Goal: Check status: Check status

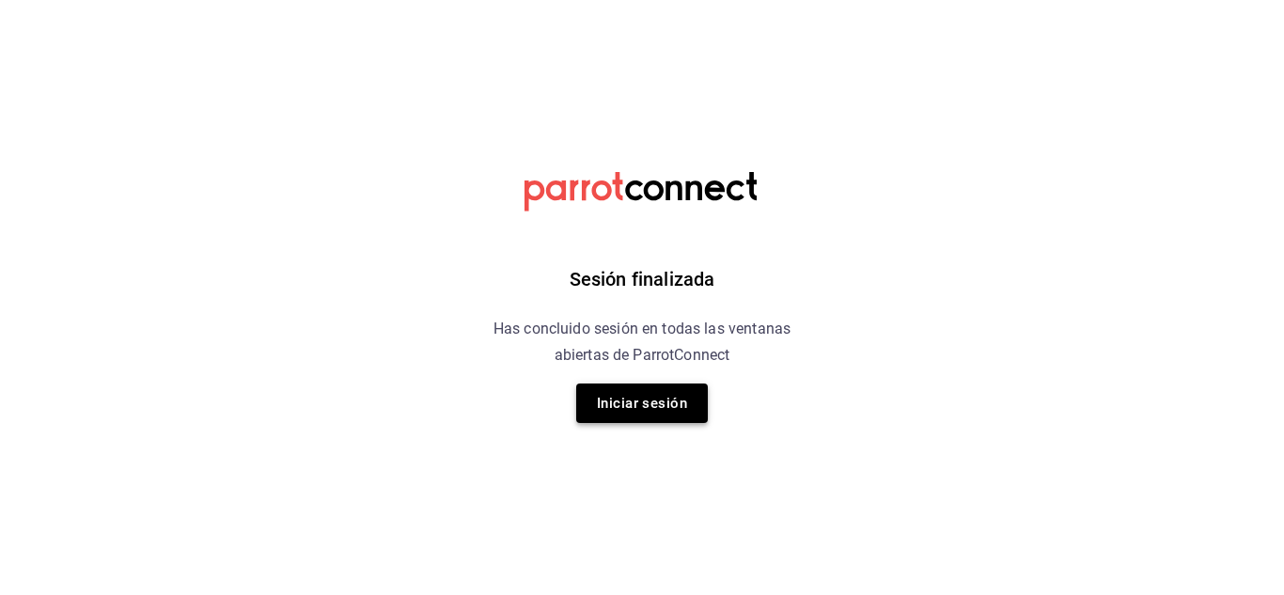
click at [654, 399] on button "Iniciar sesión" at bounding box center [642, 403] width 132 height 39
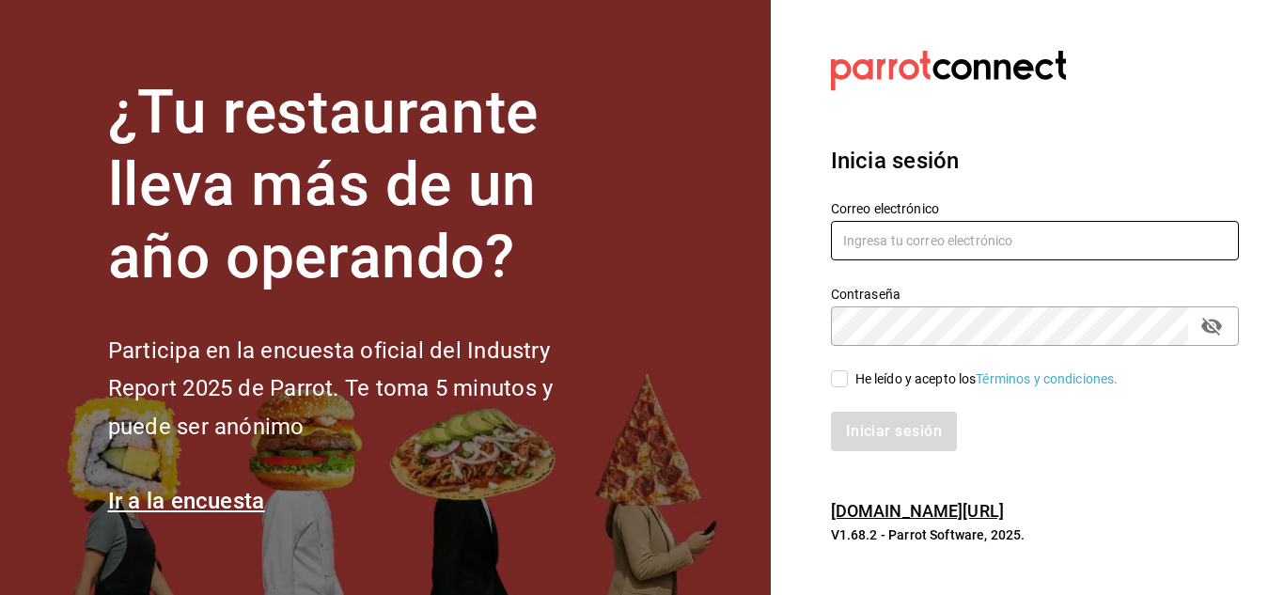
type input "cuerno.cdmx@grupocosteno.com"
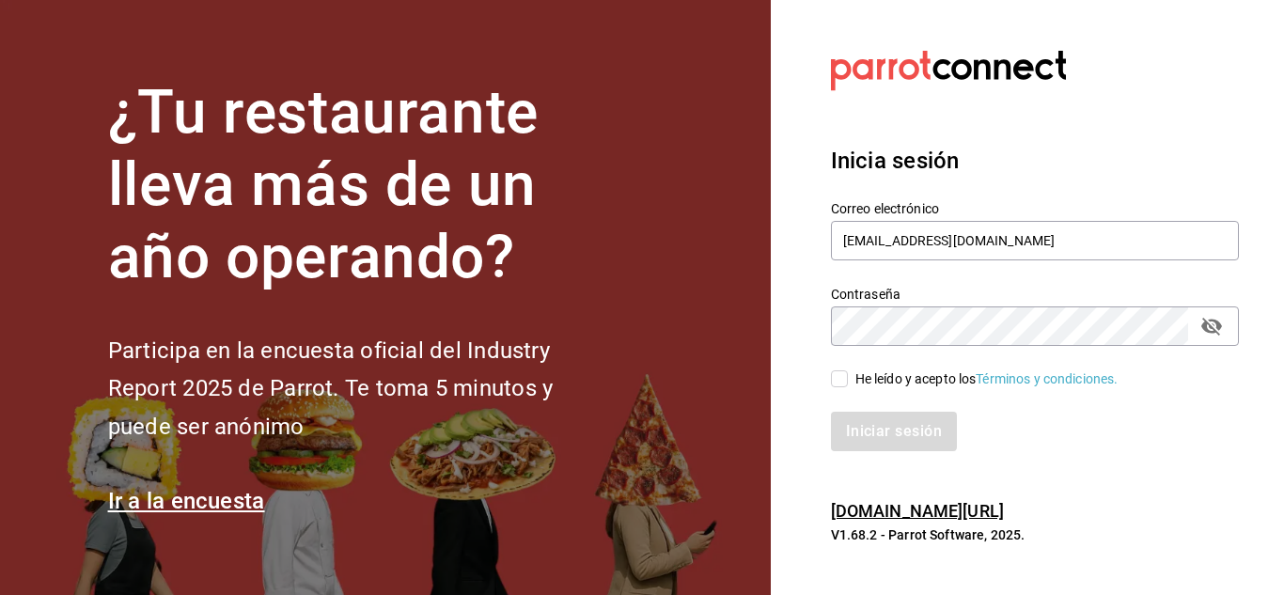
click at [831, 377] on input "He leído y acepto los Términos y condiciones." at bounding box center [839, 378] width 17 height 17
checkbox input "true"
click at [867, 422] on button "Iniciar sesión" at bounding box center [895, 431] width 128 height 39
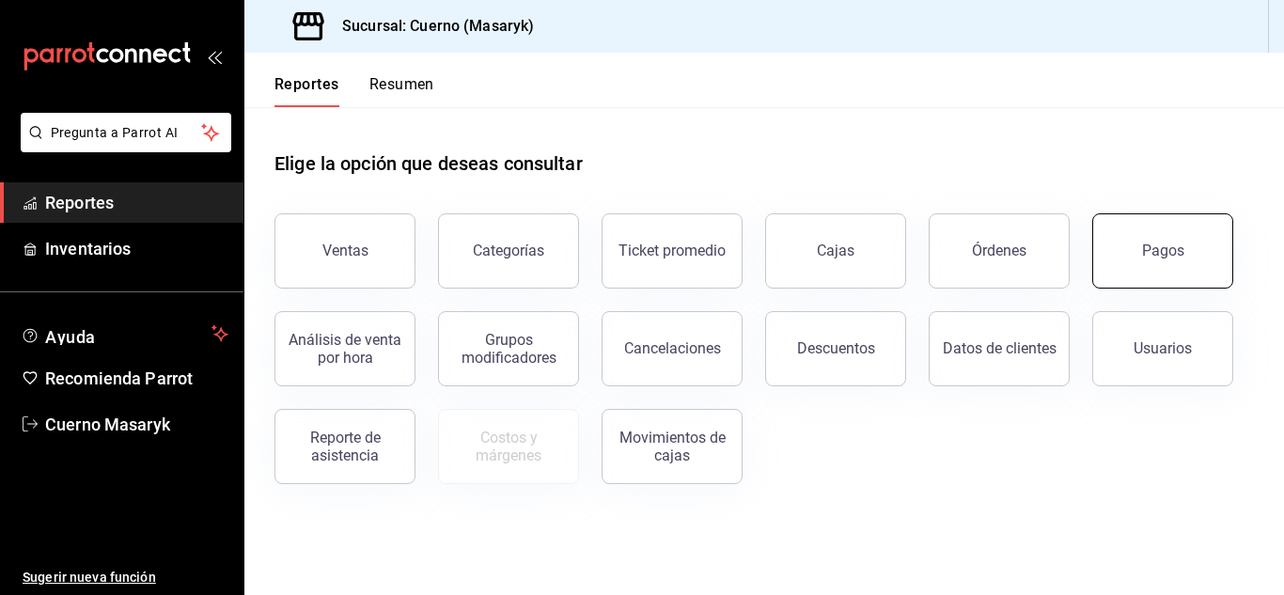
click at [1152, 263] on button "Pagos" at bounding box center [1162, 250] width 141 height 75
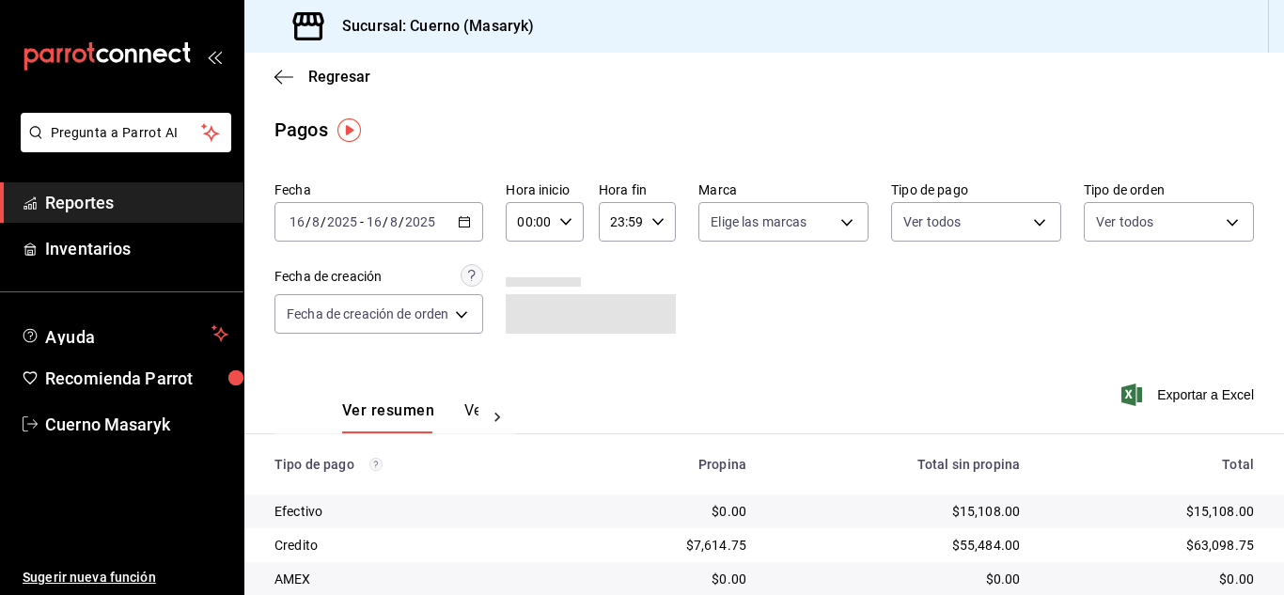
click at [567, 217] on icon "button" at bounding box center [565, 221] width 13 height 13
click at [523, 346] on button "04" at bounding box center [527, 356] width 30 height 38
type input "04:00"
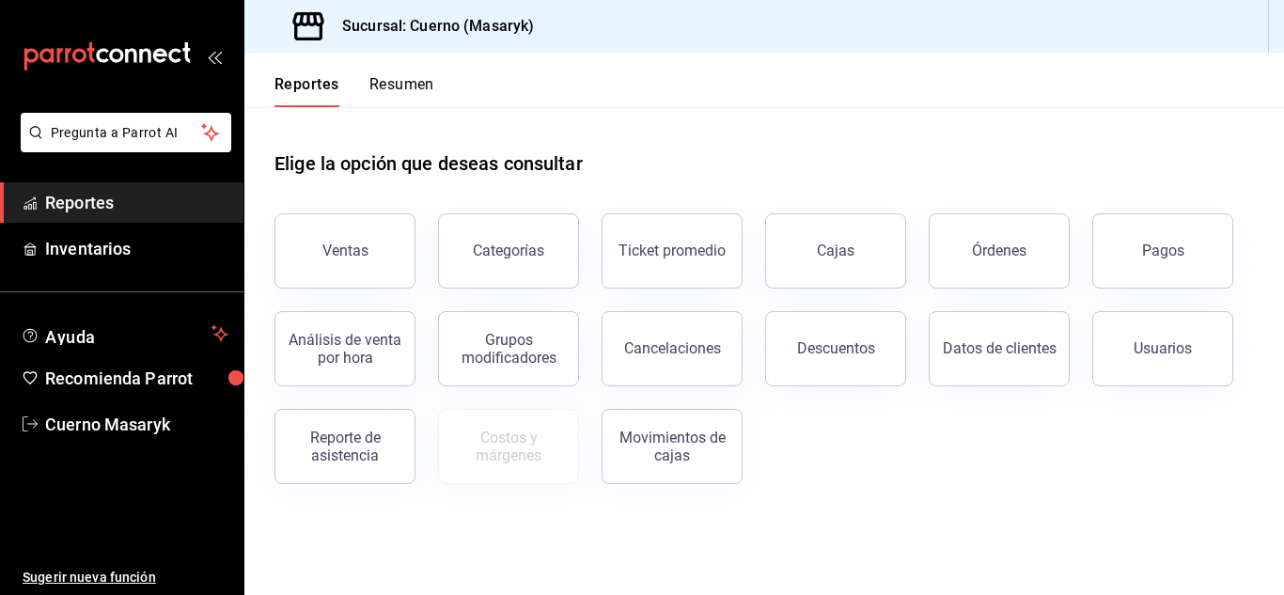
click at [1203, 241] on button "Pagos" at bounding box center [1162, 250] width 141 height 75
click at [1203, 241] on html "Pregunta a Parrot AI Reportes Inventarios Ayuda Recomienda Parrot Cuerno Masary…" at bounding box center [642, 297] width 1284 height 595
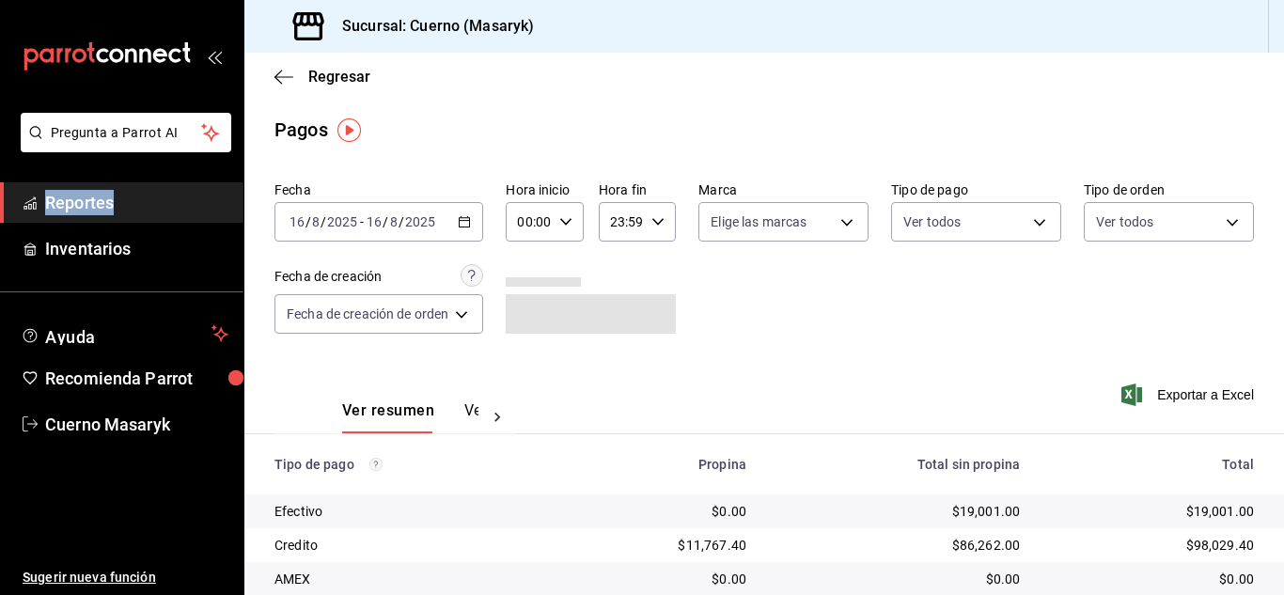
click at [559, 217] on icon "button" at bounding box center [565, 221] width 13 height 13
click at [529, 353] on span "04" at bounding box center [528, 356] width 8 height 15
type input "04:00"
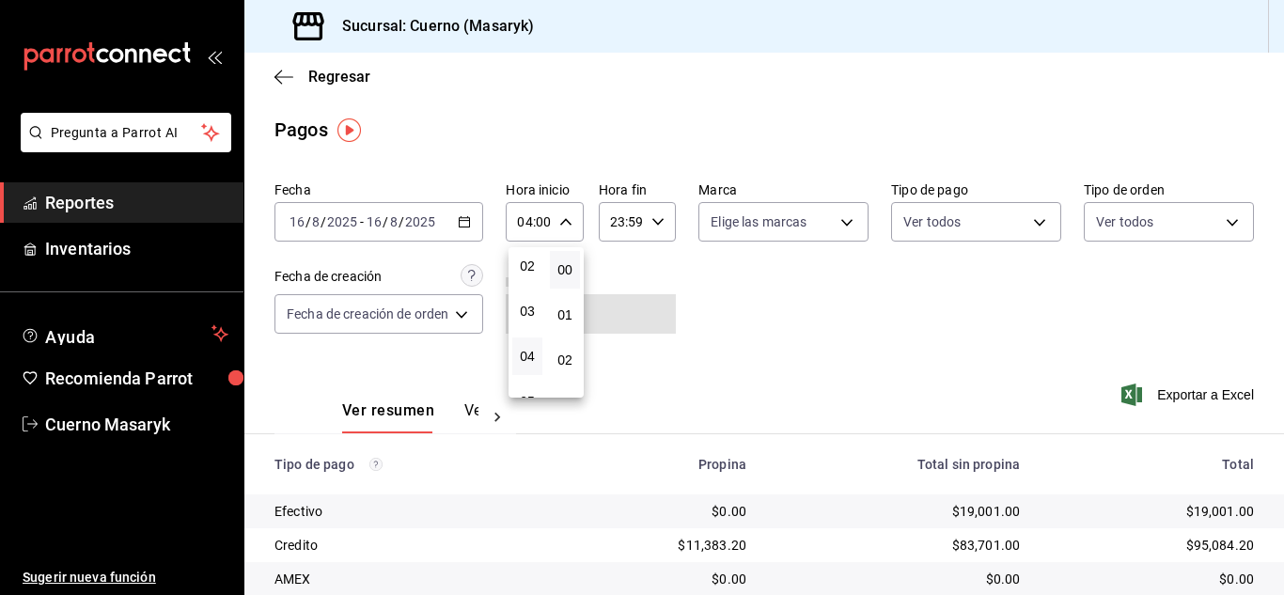
click at [800, 310] on div at bounding box center [642, 297] width 1284 height 595
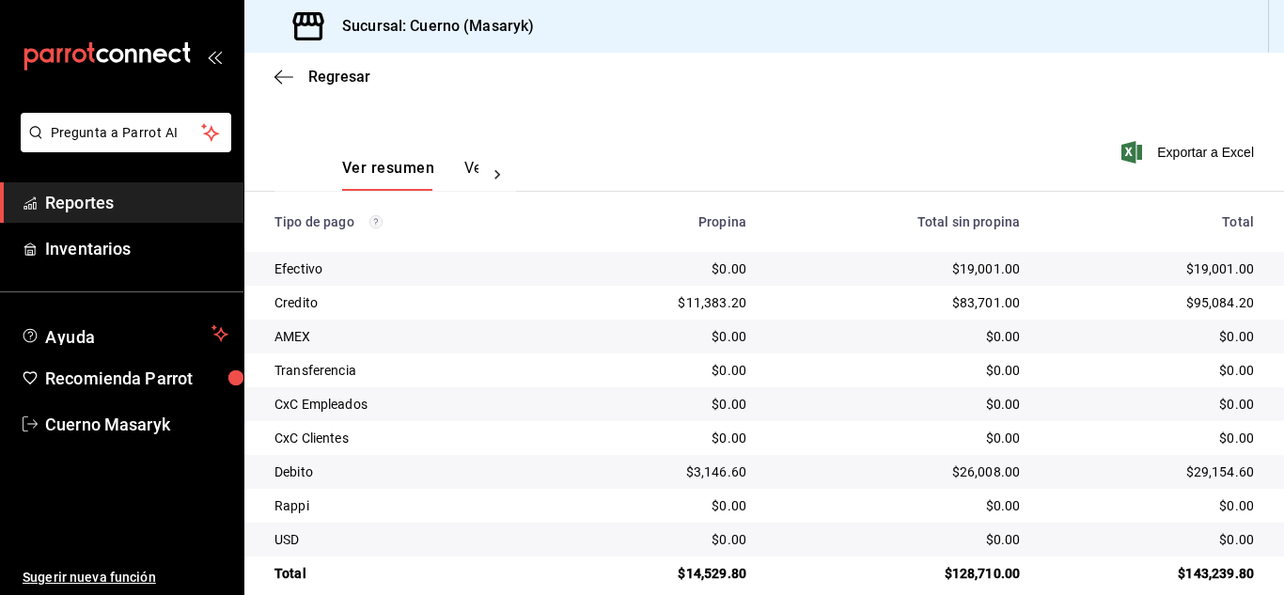
scroll to position [269, 0]
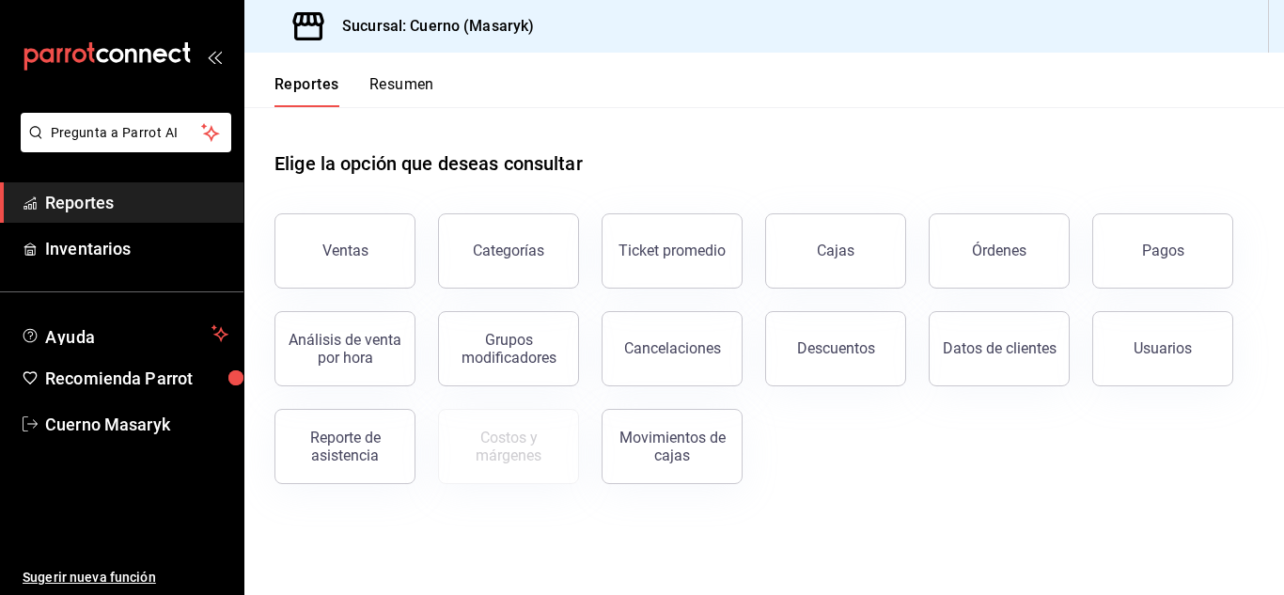
click at [1198, 258] on button "Pagos" at bounding box center [1162, 250] width 141 height 75
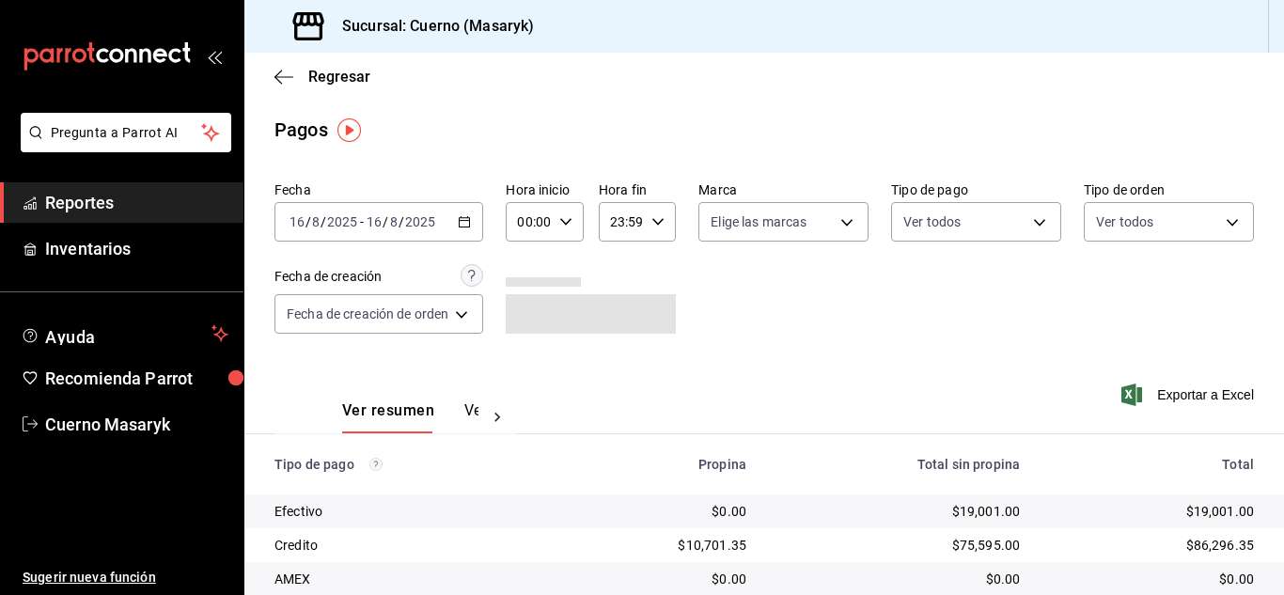
click at [571, 222] on icon "button" at bounding box center [565, 221] width 13 height 13
click at [526, 346] on button "04" at bounding box center [527, 356] width 30 height 38
type input "04:00"
click at [783, 316] on div at bounding box center [642, 297] width 1284 height 595
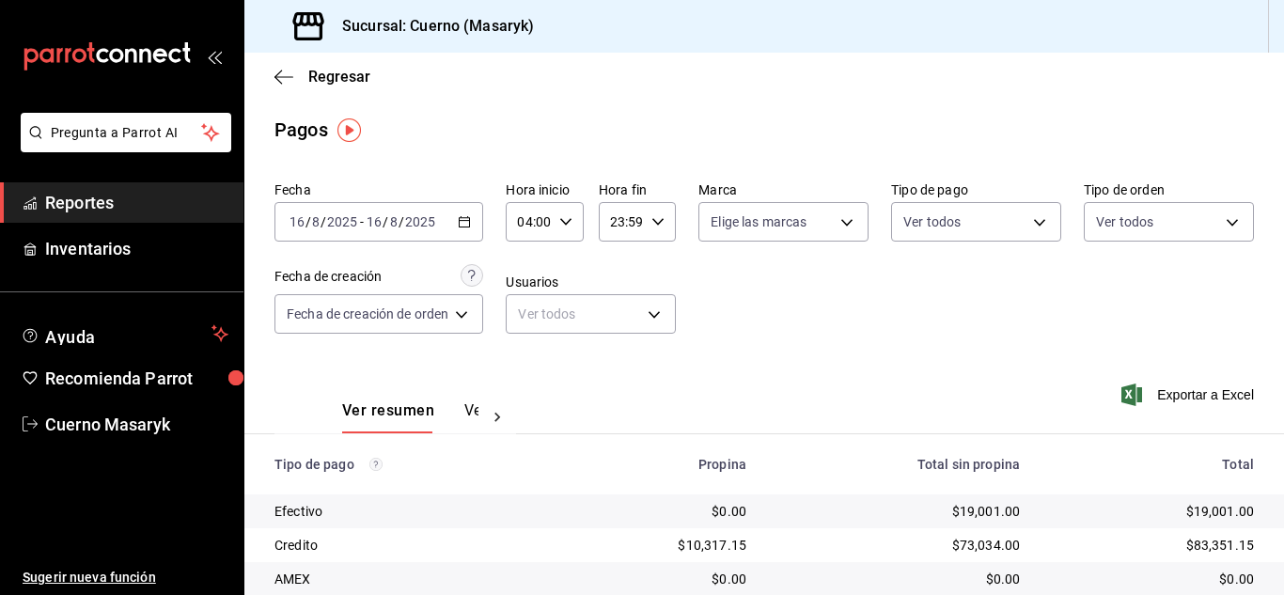
click at [559, 215] on button "button" at bounding box center [565, 221] width 13 height 13
click at [926, 296] on div at bounding box center [642, 297] width 1284 height 595
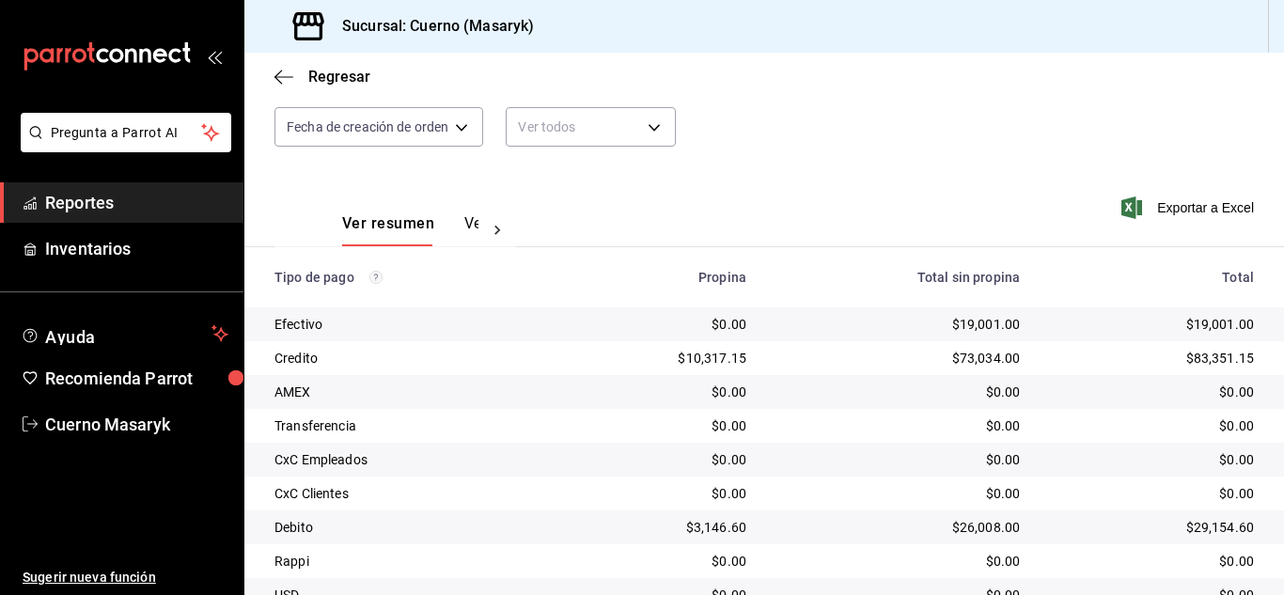
scroll to position [188, 0]
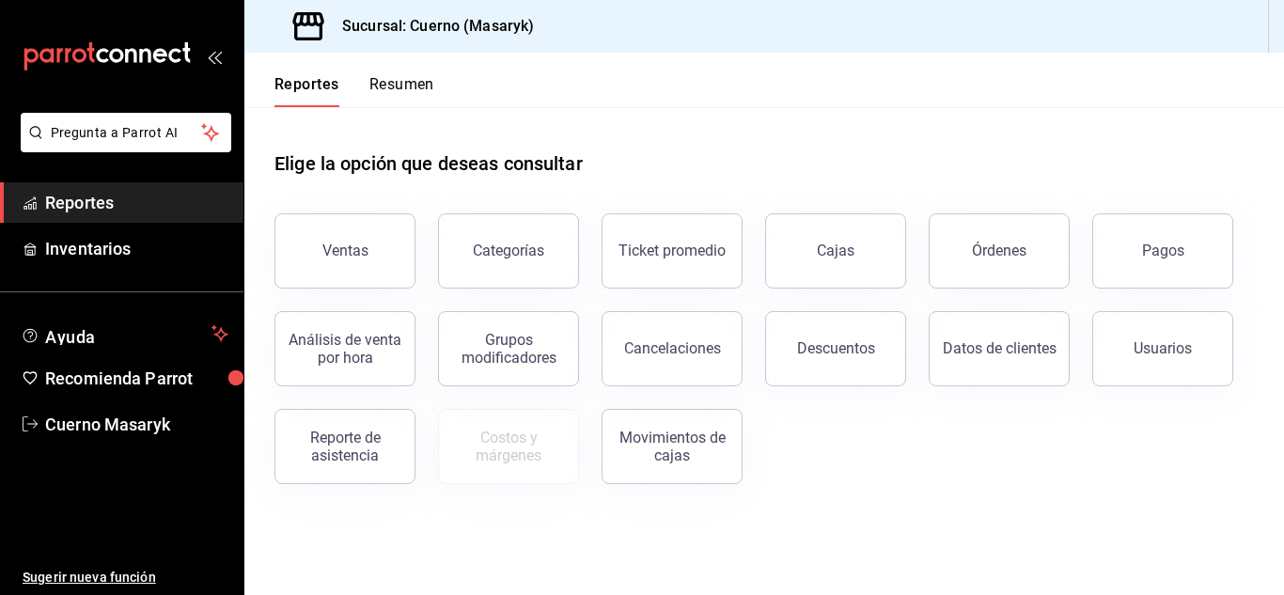
click at [1169, 258] on div "Pagos" at bounding box center [1163, 251] width 42 height 18
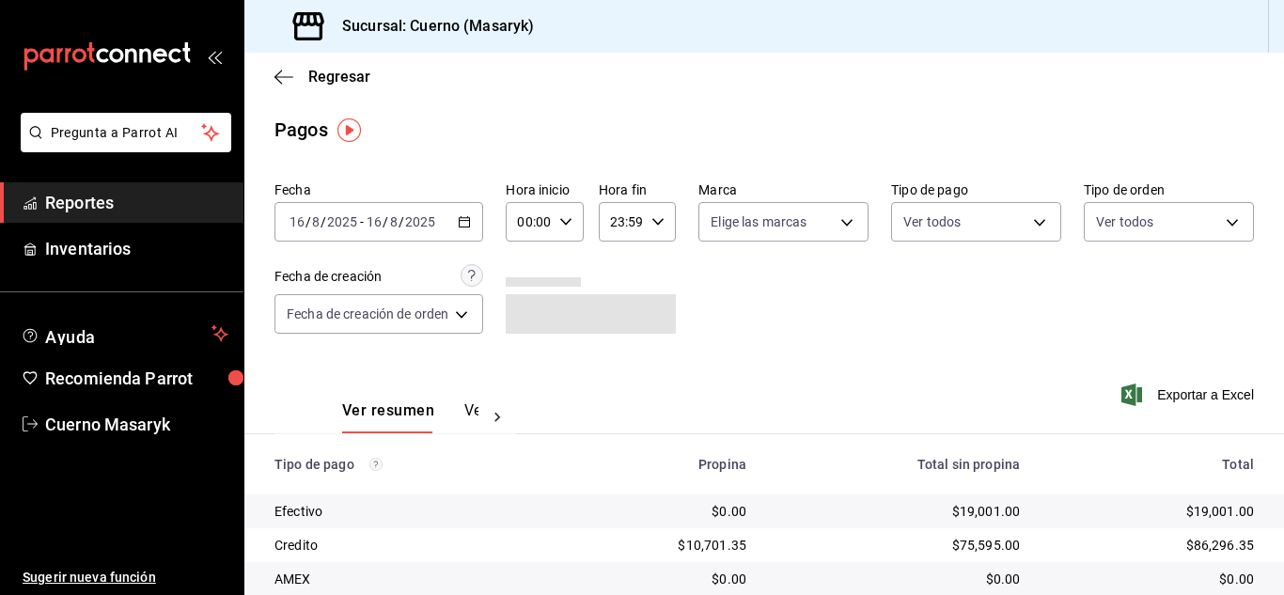
click at [567, 216] on icon "button" at bounding box center [565, 221] width 13 height 13
click at [523, 348] on button "04" at bounding box center [527, 356] width 30 height 38
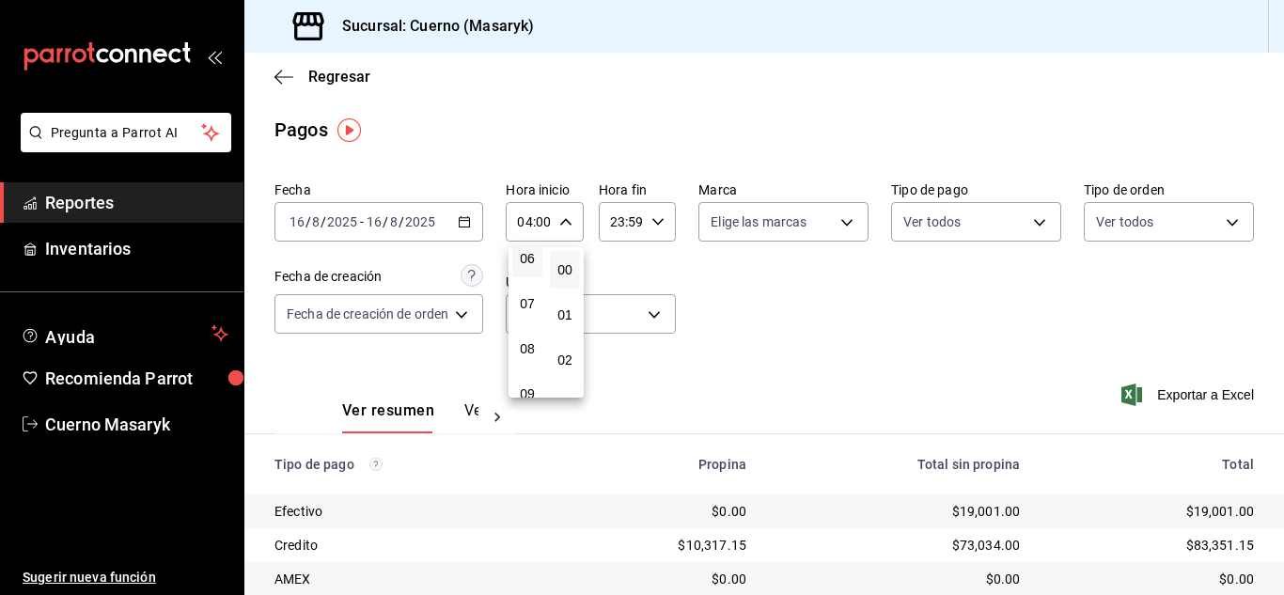
click at [520, 273] on button "06" at bounding box center [527, 259] width 30 height 38
type input "06:00"
click at [881, 326] on div at bounding box center [642, 297] width 1284 height 595
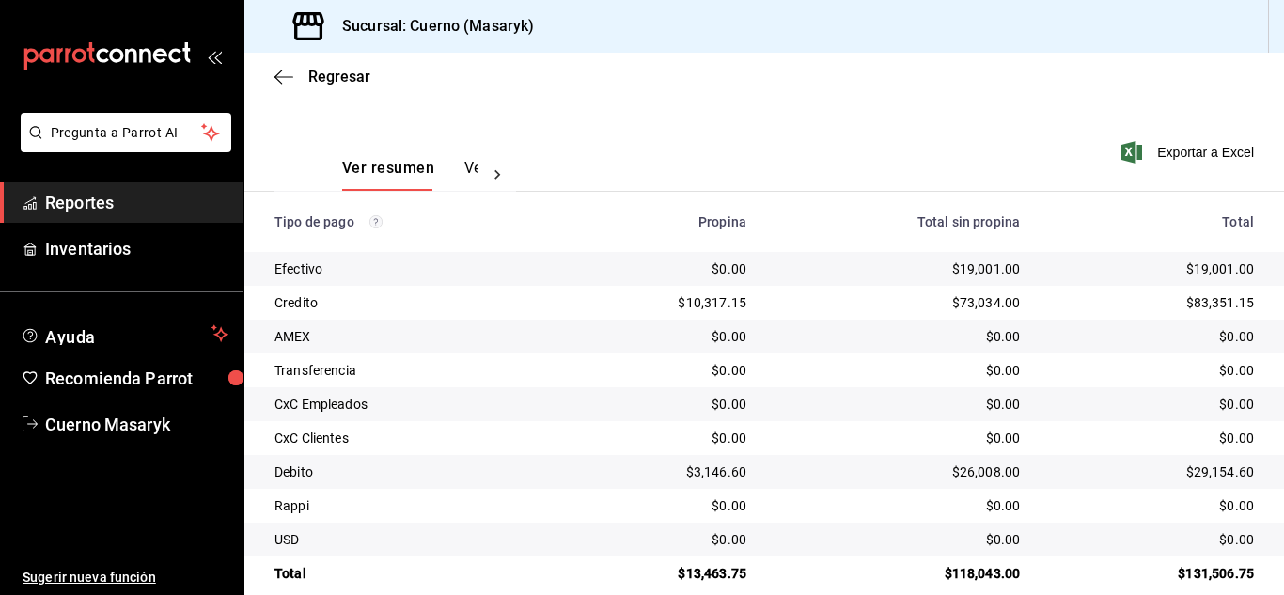
scroll to position [269, 0]
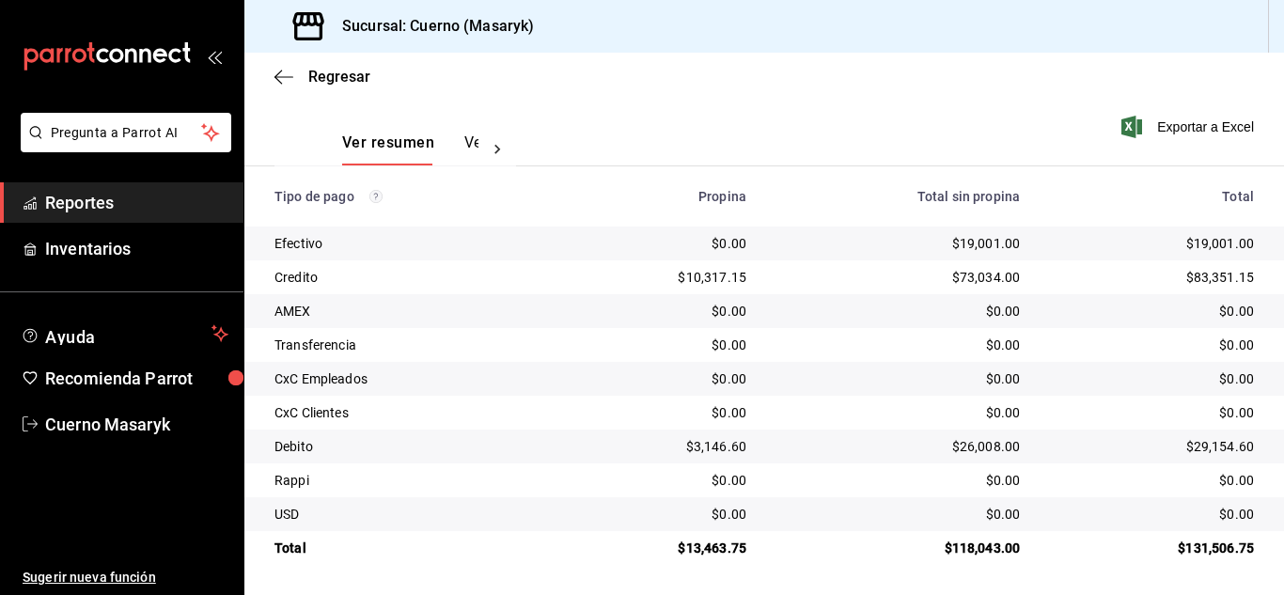
click at [974, 155] on div "Ver resumen Ver pagos Exportar a Excel" at bounding box center [764, 138] width 1040 height 100
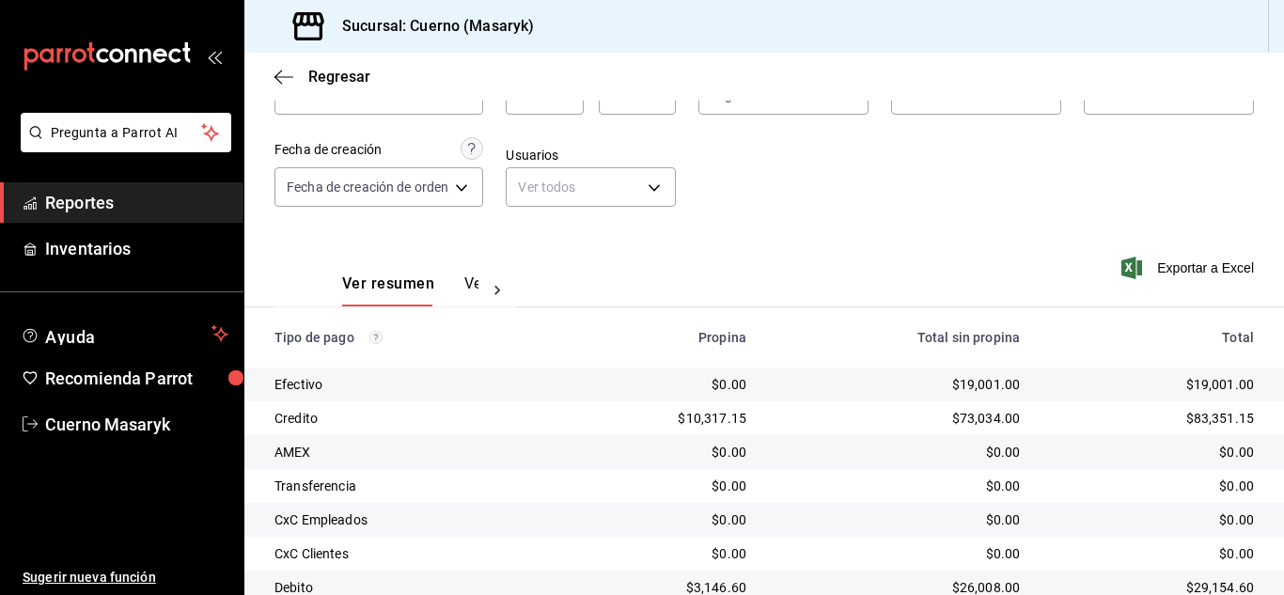
scroll to position [0, 0]
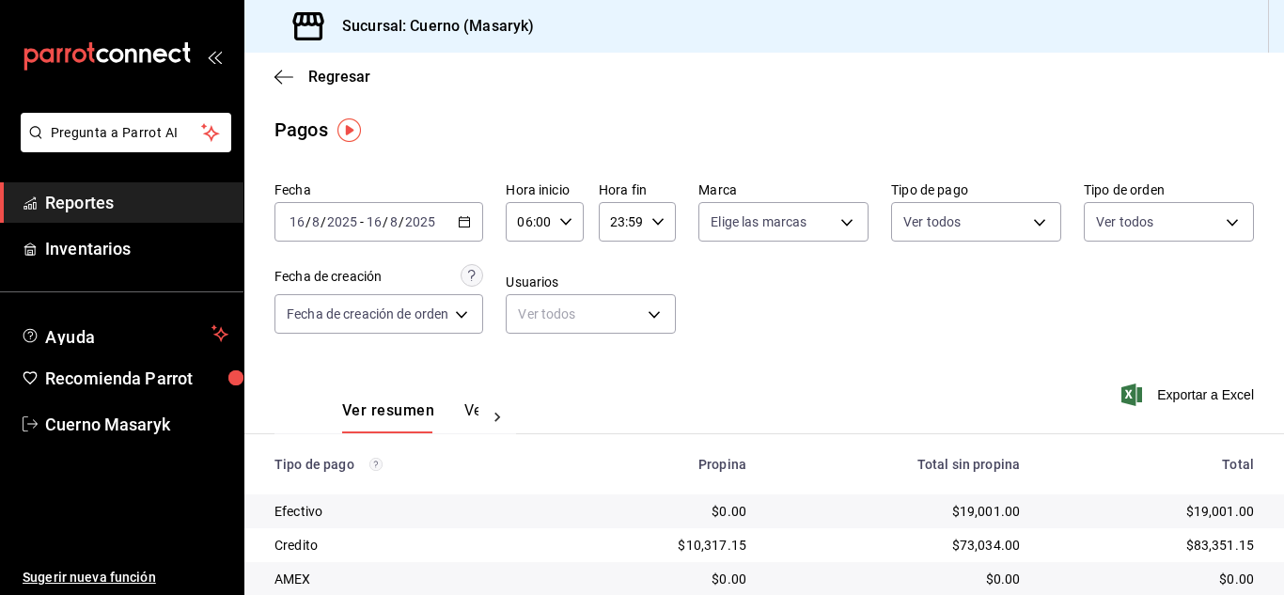
click at [563, 222] on icon "button" at bounding box center [565, 221] width 13 height 13
click at [524, 320] on span "07" at bounding box center [528, 314] width 8 height 15
type input "07:00"
click at [864, 344] on div at bounding box center [642, 297] width 1284 height 595
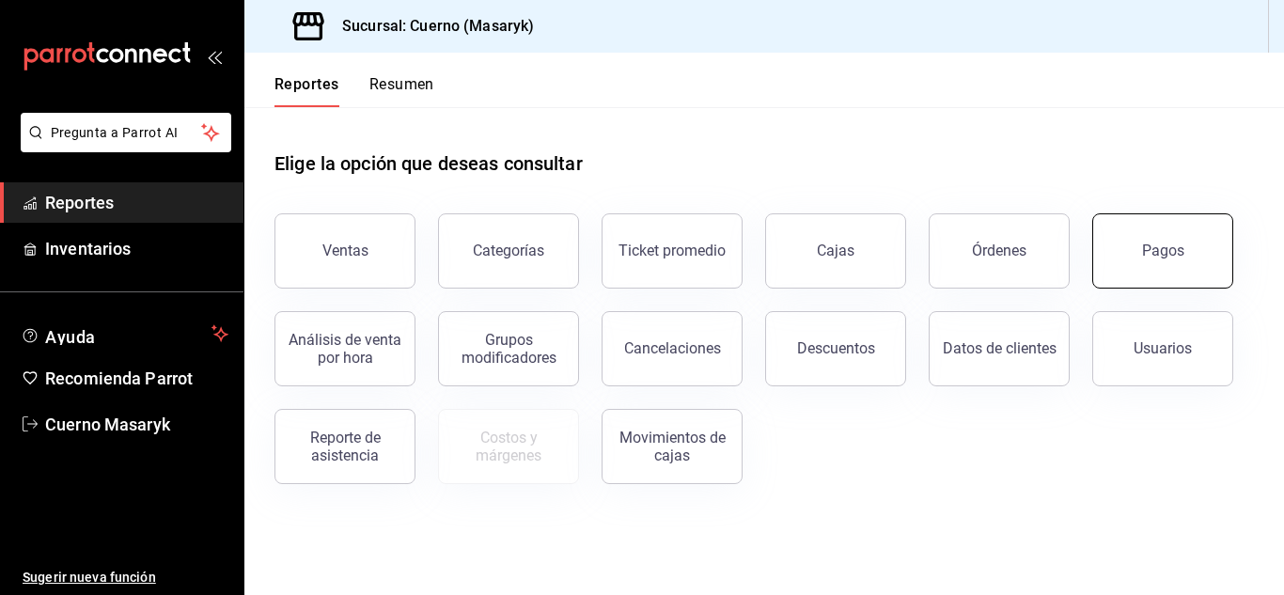
click at [1145, 234] on button "Pagos" at bounding box center [1162, 250] width 141 height 75
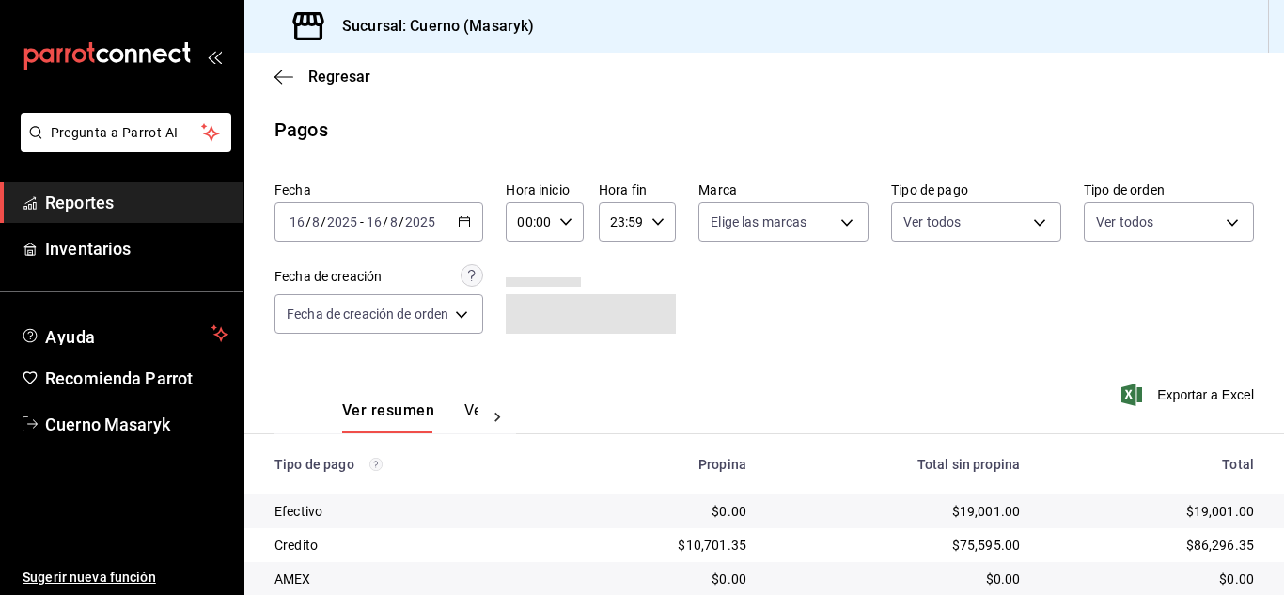
click at [571, 212] on div "00:00 Hora inicio" at bounding box center [544, 221] width 77 height 39
click at [528, 353] on span "06" at bounding box center [528, 352] width 8 height 15
type input "06:00"
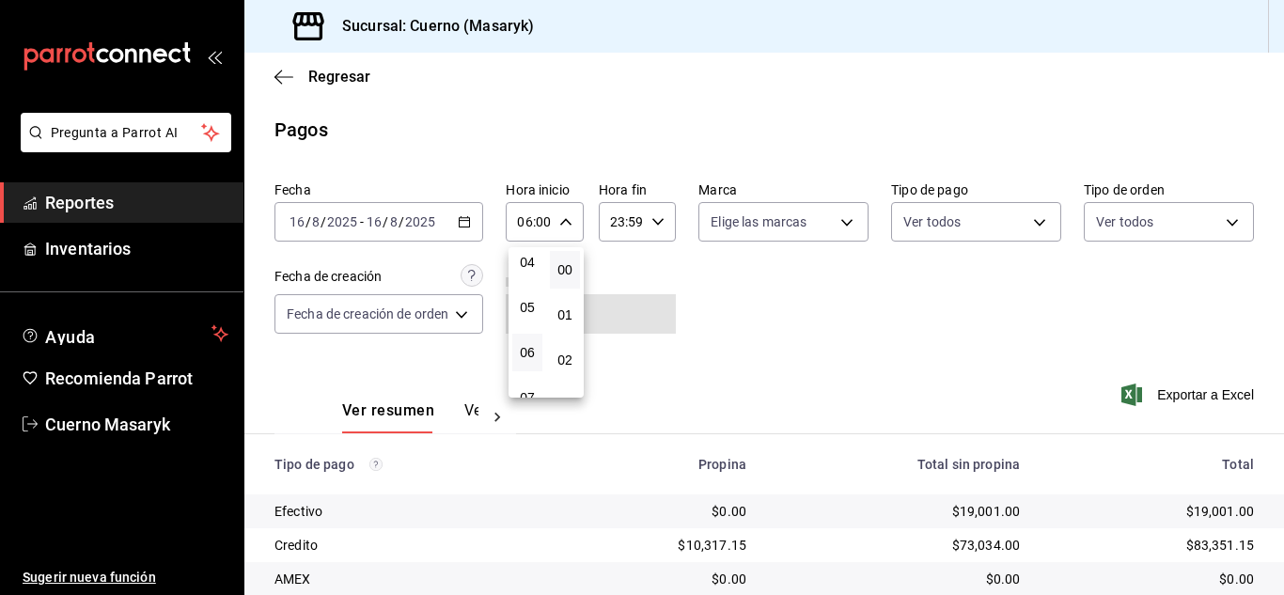
click at [879, 285] on div at bounding box center [642, 297] width 1284 height 595
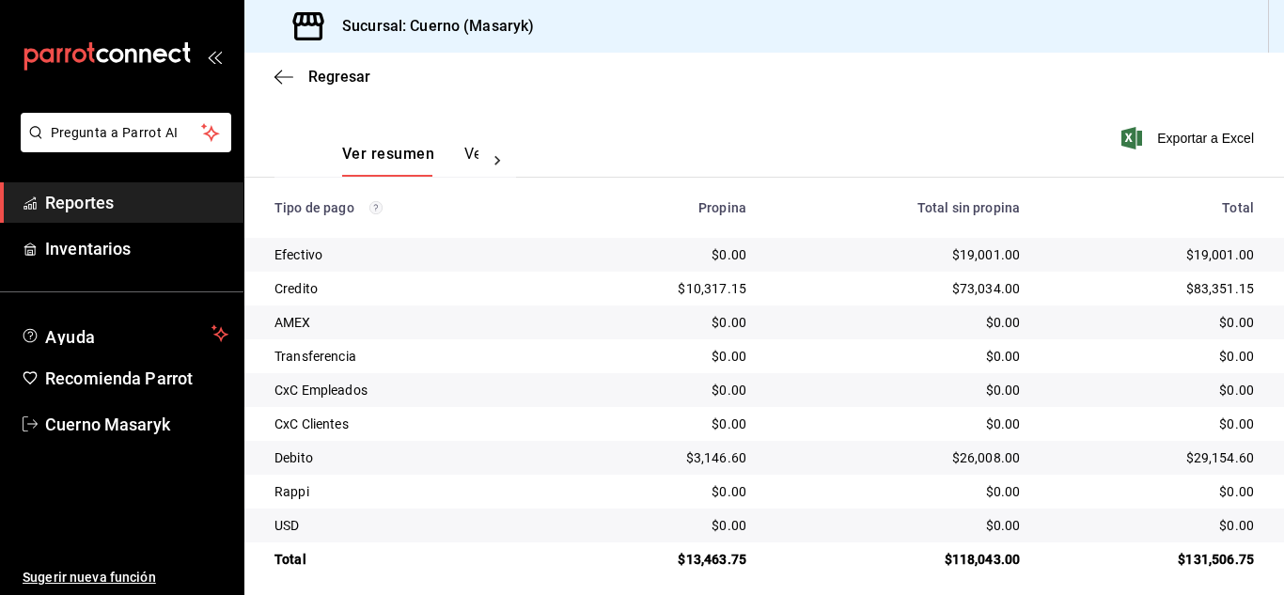
scroll to position [269, 0]
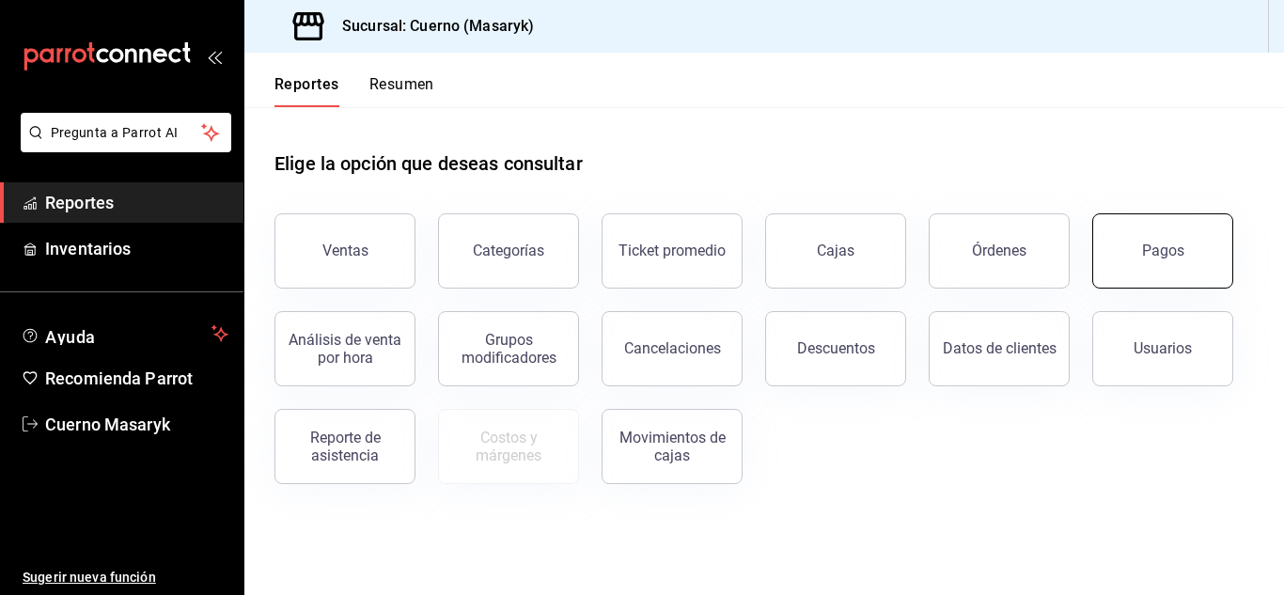
click at [1157, 244] on div "Pagos" at bounding box center [1163, 251] width 42 height 18
click at [1157, 244] on html "Pregunta a Parrot AI Reportes Inventarios Ayuda Recomienda Parrot Cuerno Masary…" at bounding box center [642, 297] width 1284 height 595
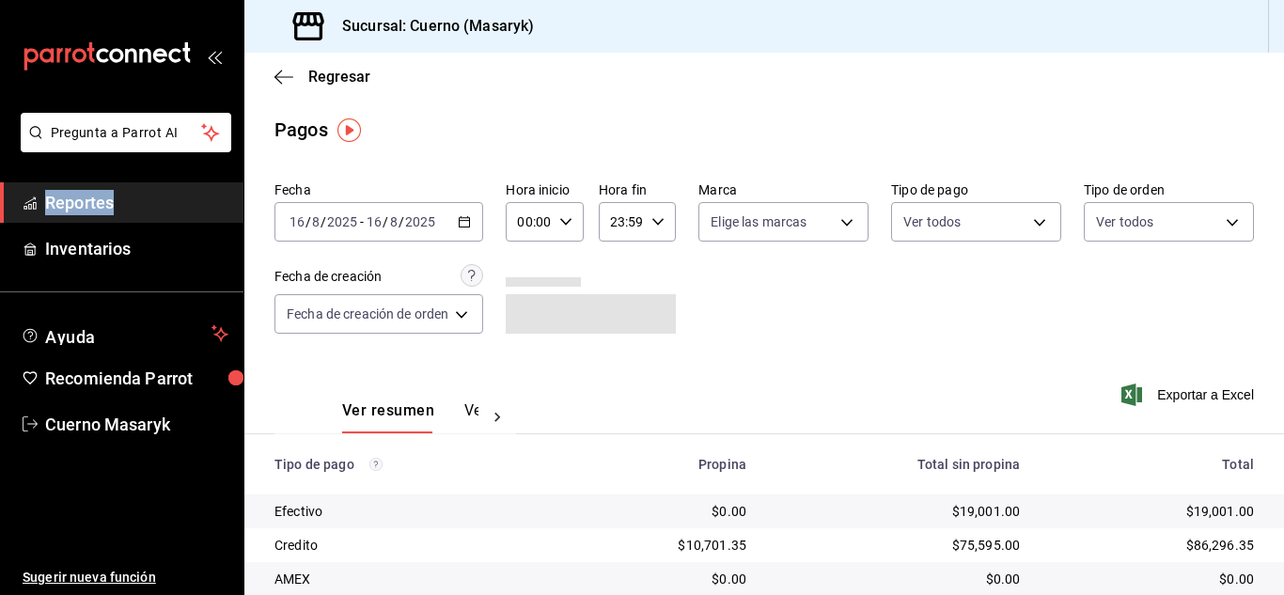
click at [564, 218] on icon "button" at bounding box center [565, 221] width 13 height 13
click at [526, 259] on span "04" at bounding box center [528, 262] width 8 height 15
type input "04:00"
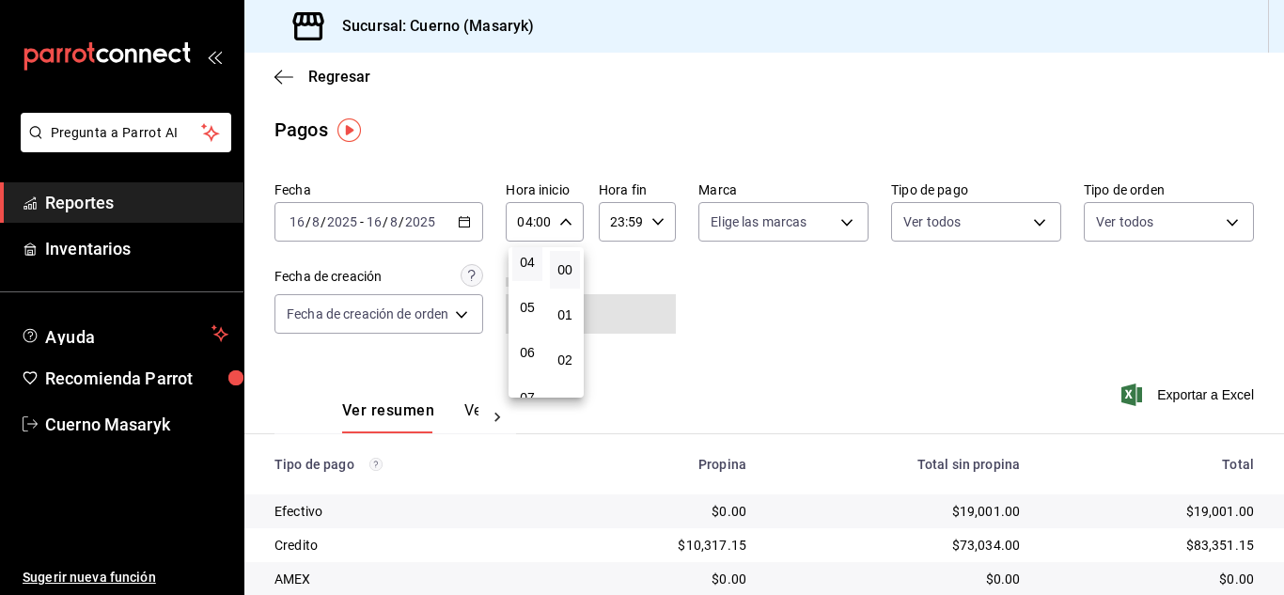
click at [795, 315] on div at bounding box center [642, 297] width 1284 height 595
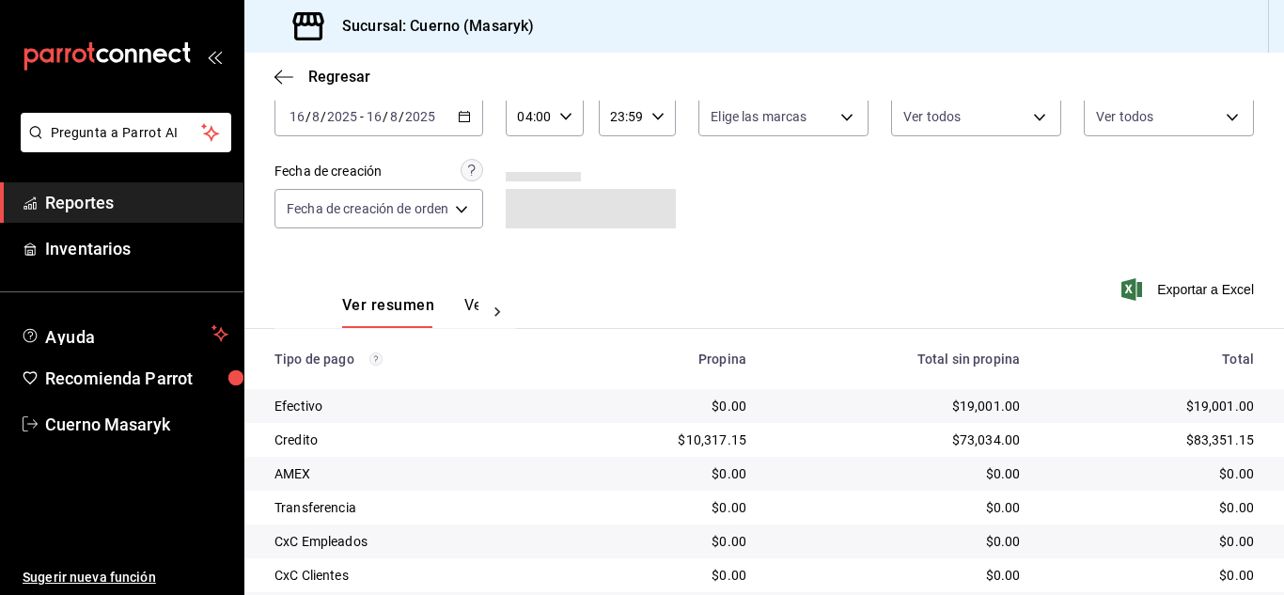
scroll to position [269, 0]
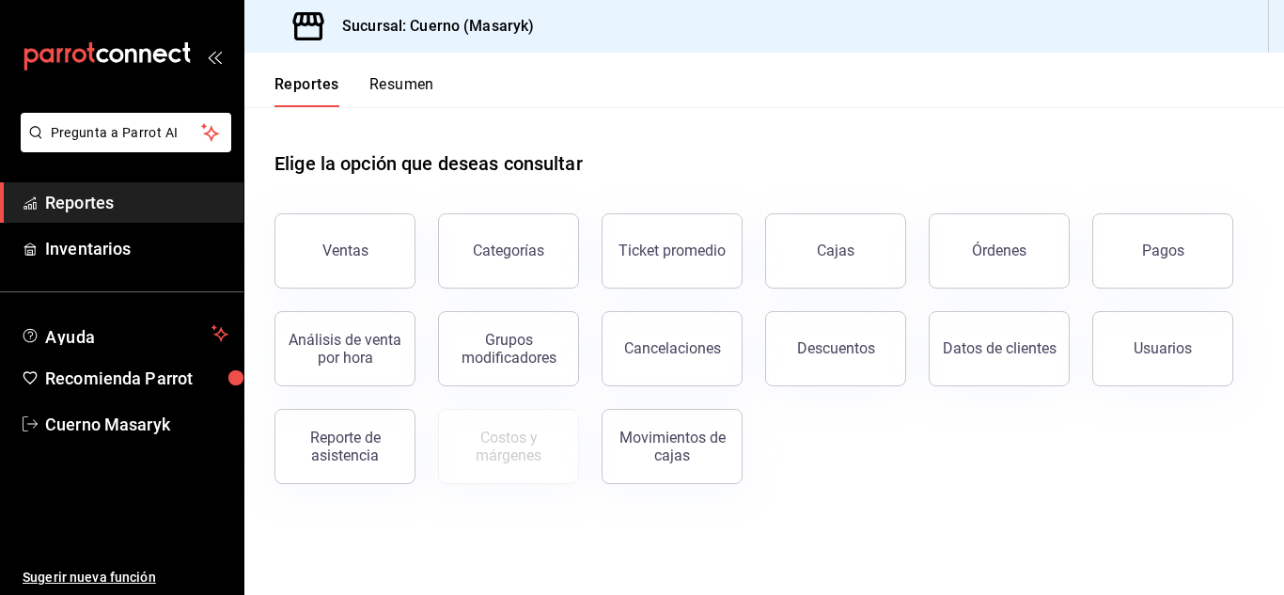
drag, startPoint x: 1161, startPoint y: 252, endPoint x: 1122, endPoint y: 279, distance: 48.0
click at [1161, 252] on div "Pagos" at bounding box center [1163, 251] width 42 height 18
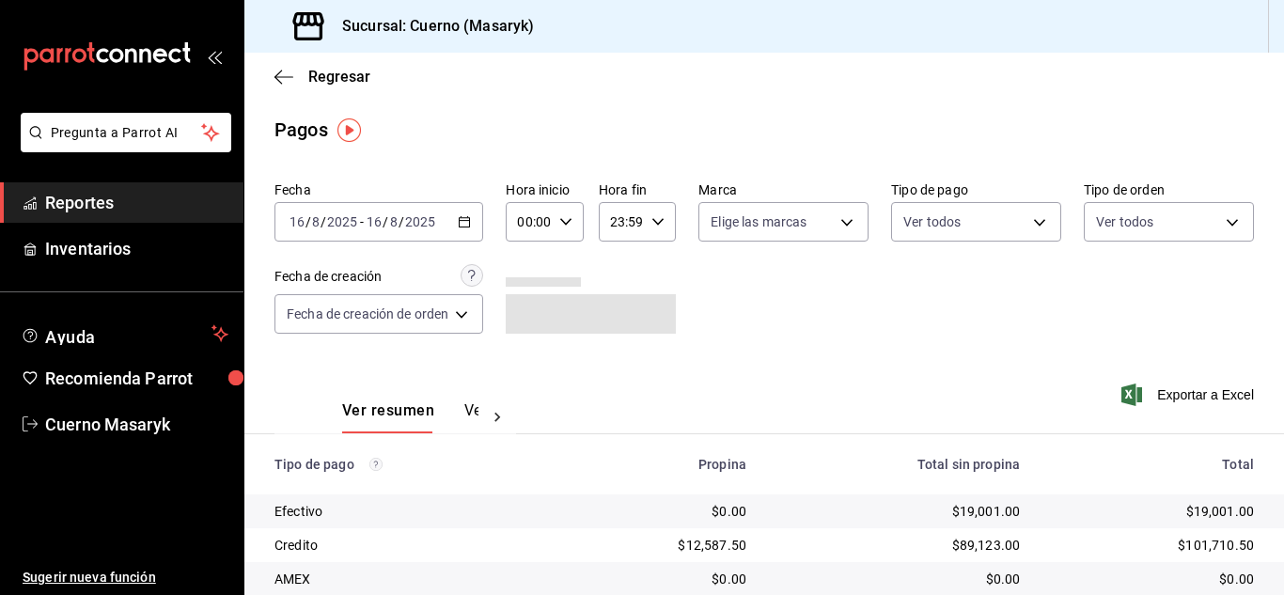
click at [564, 224] on icon "button" at bounding box center [565, 221] width 13 height 13
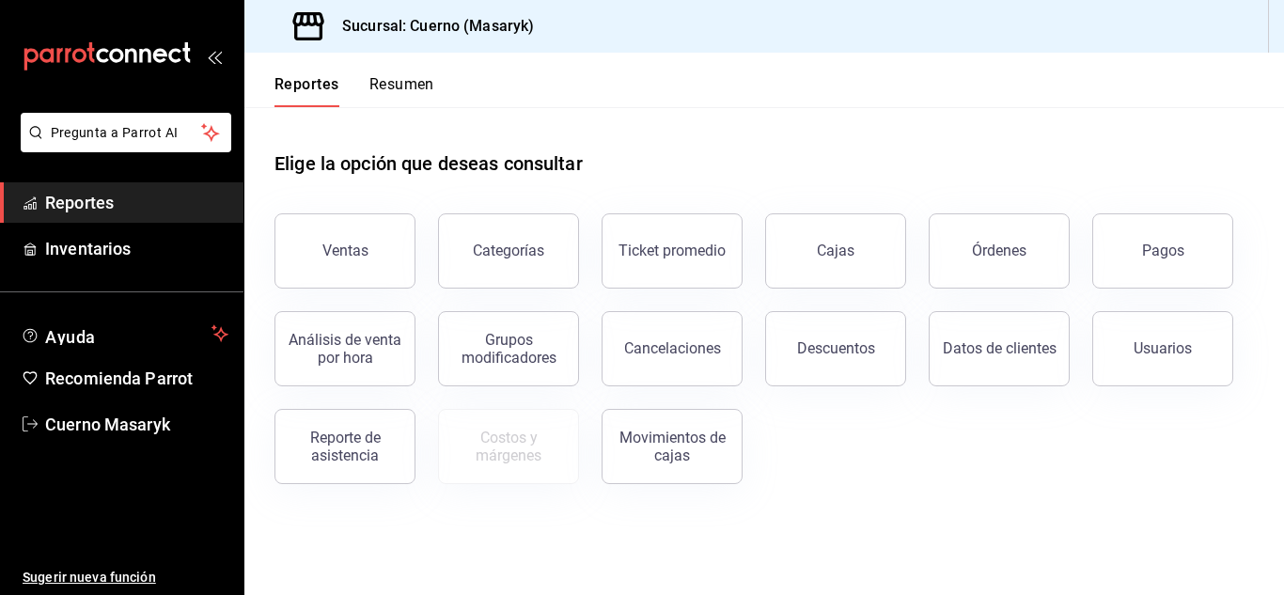
click at [1139, 250] on button "Pagos" at bounding box center [1162, 250] width 141 height 75
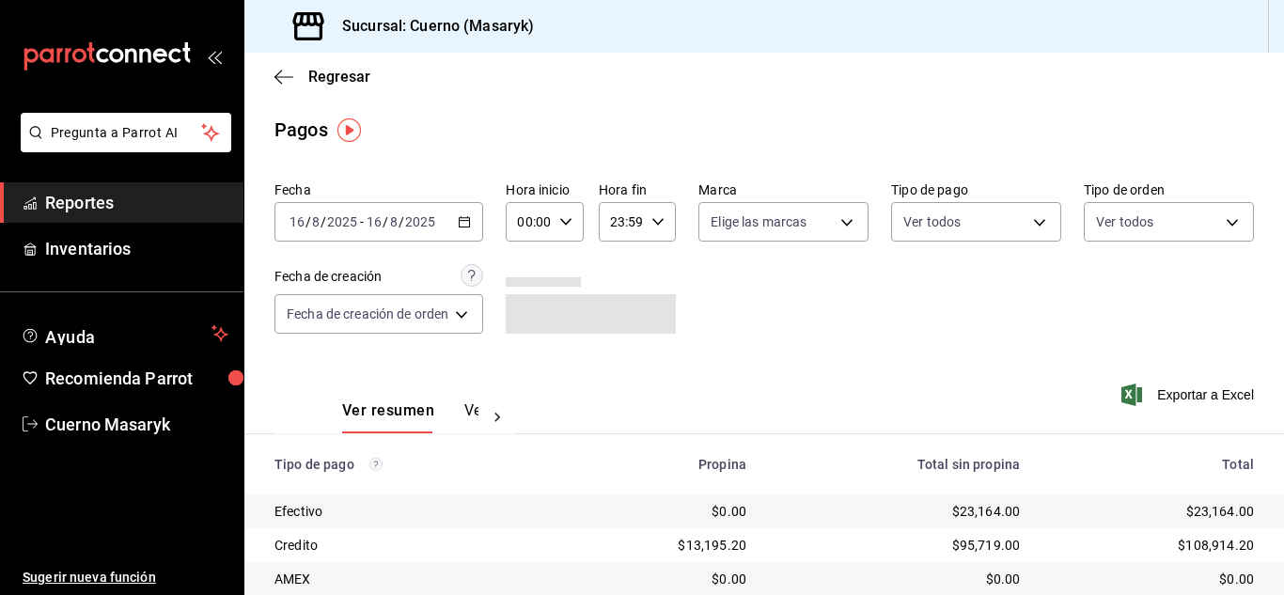
click at [571, 224] on icon "button" at bounding box center [565, 221] width 13 height 13
click at [531, 353] on span "04" at bounding box center [528, 356] width 8 height 15
click at [988, 351] on div at bounding box center [642, 297] width 1284 height 595
click at [563, 207] on div "04:00 Hora inicio" at bounding box center [544, 221] width 77 height 39
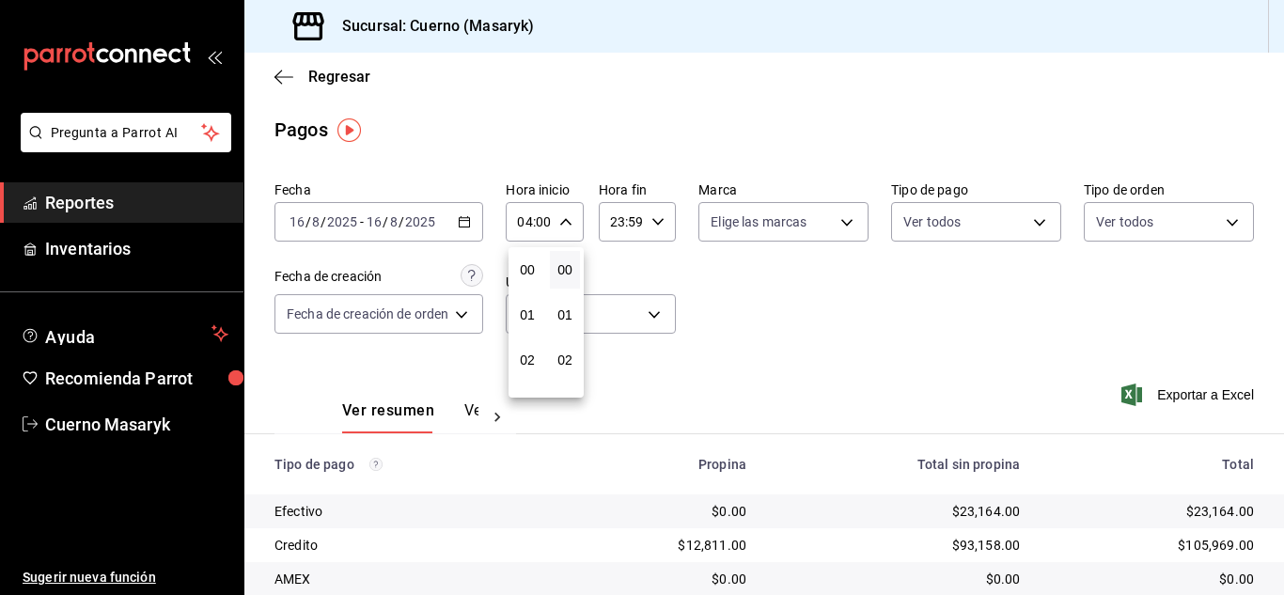
scroll to position [180, 0]
click at [526, 364] on span "06" at bounding box center [528, 360] width 8 height 15
type input "06:00"
click at [832, 317] on div at bounding box center [642, 297] width 1284 height 595
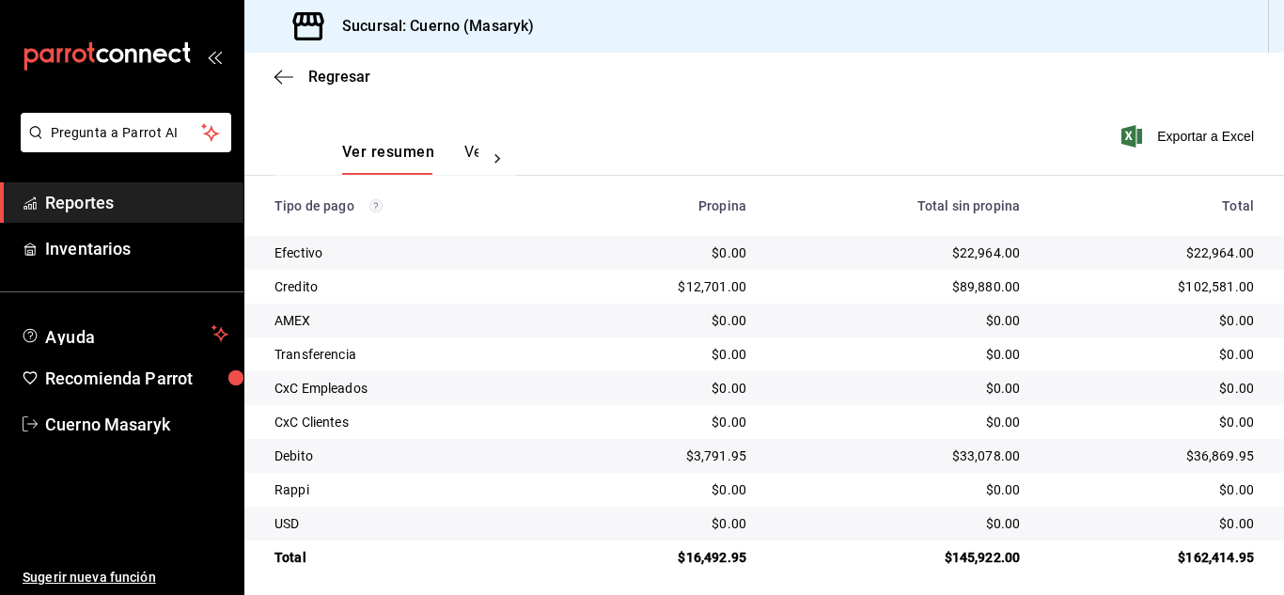
scroll to position [269, 0]
